Goal: Task Accomplishment & Management: Complete application form

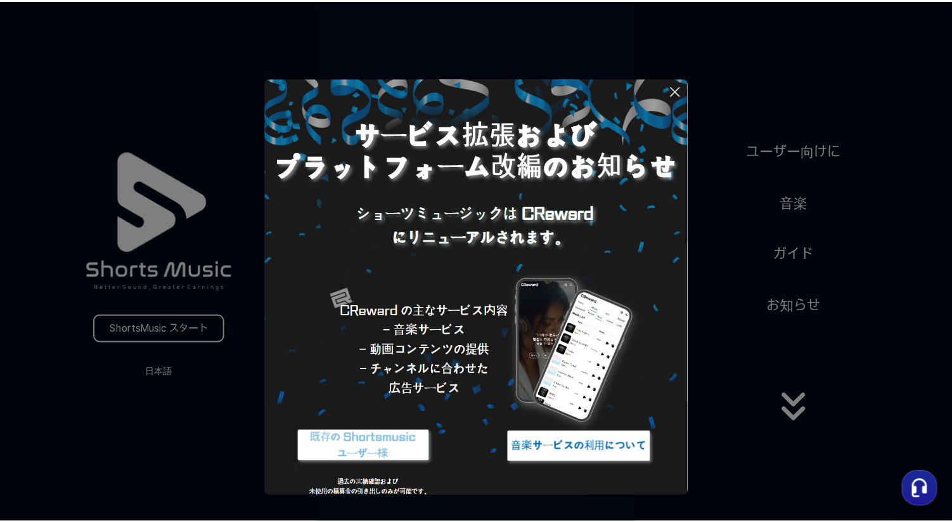
scroll to position [8, 0]
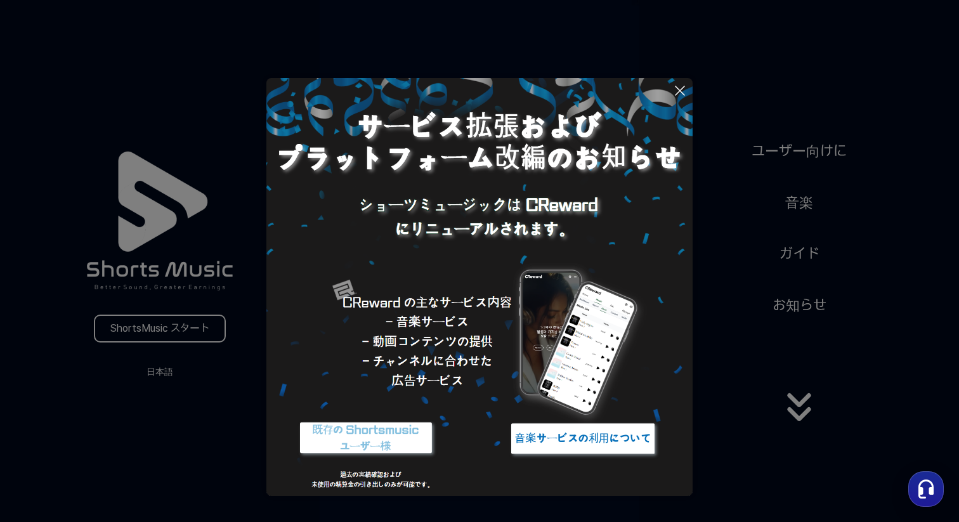
click at [678, 89] on icon at bounding box center [679, 90] width 15 height 15
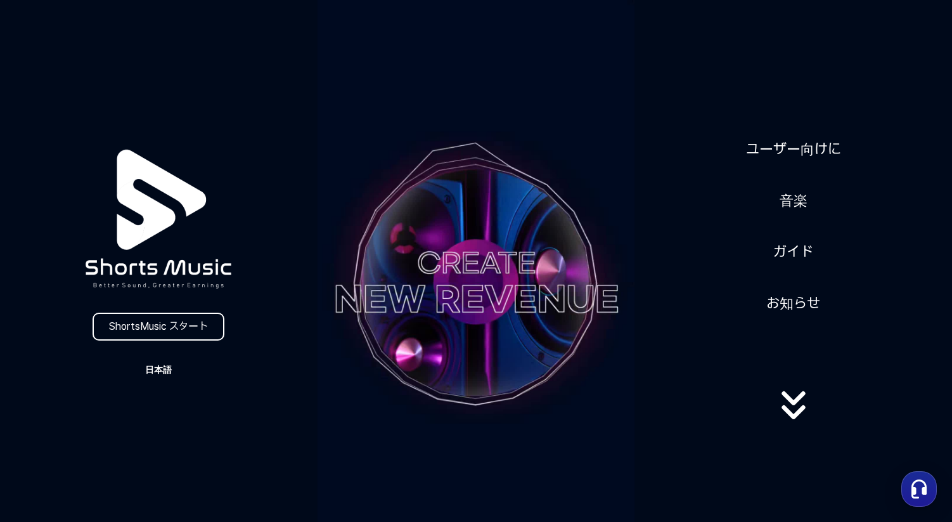
click at [148, 371] on button "日本語" at bounding box center [158, 370] width 61 height 18
click at [155, 422] on button "日本語" at bounding box center [158, 422] width 51 height 13
click at [181, 328] on link "ShortsMusic スタート" at bounding box center [159, 327] width 132 height 28
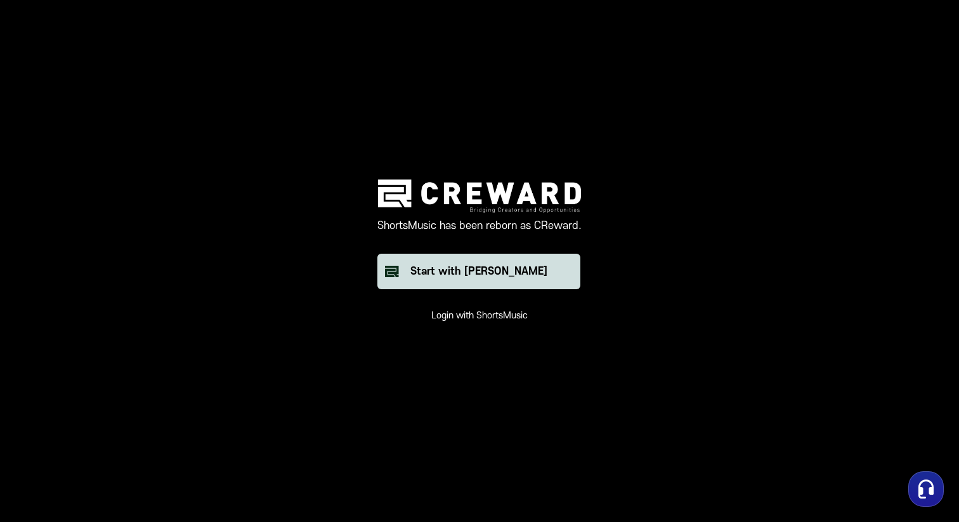
click at [467, 271] on div "Start with Creward" at bounding box center [478, 271] width 137 height 15
